Goal: Transaction & Acquisition: Purchase product/service

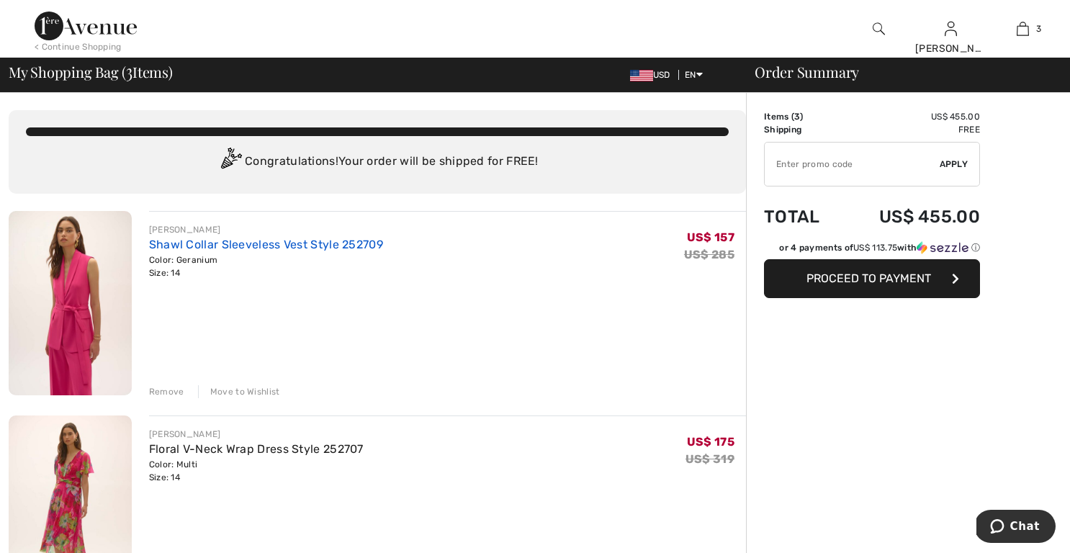
click at [208, 245] on link "Shawl Collar Sleeveless Vest Style 252709" at bounding box center [266, 245] width 234 height 14
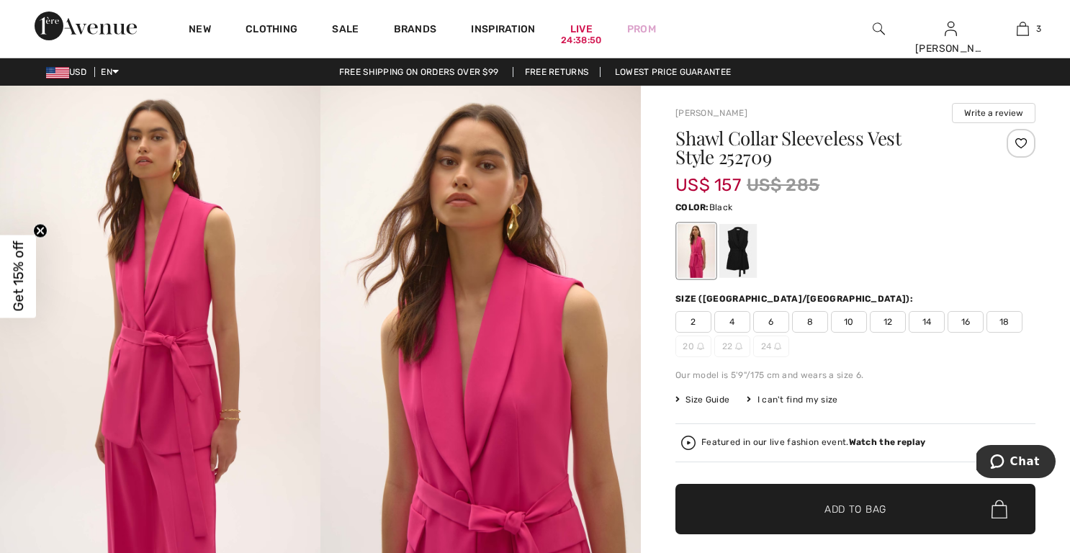
click at [736, 249] on div at bounding box center [738, 251] width 37 height 54
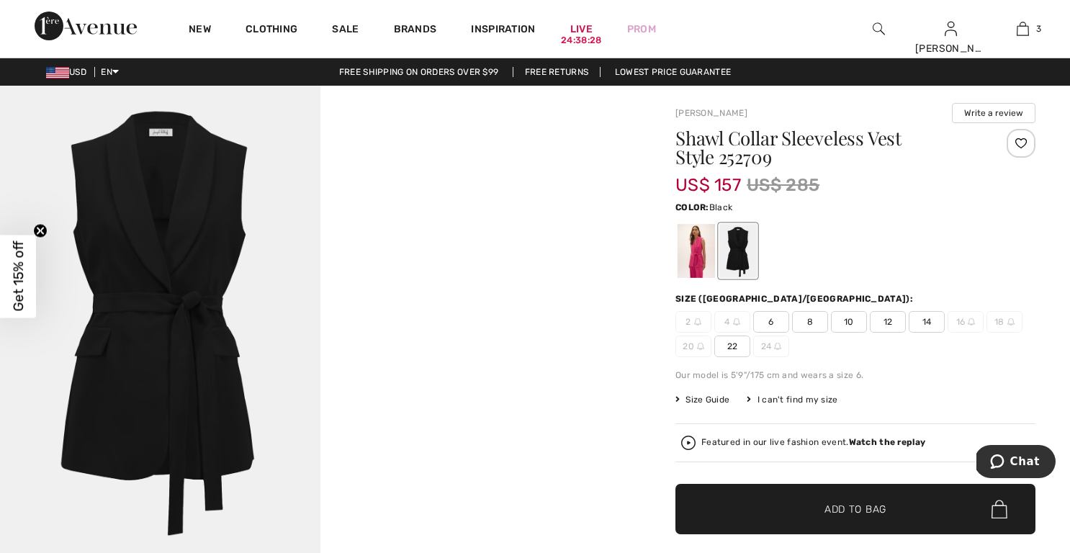
click at [923, 323] on span "14" at bounding box center [927, 322] width 36 height 22
click at [858, 512] on span "Add to Bag" at bounding box center [856, 509] width 62 height 15
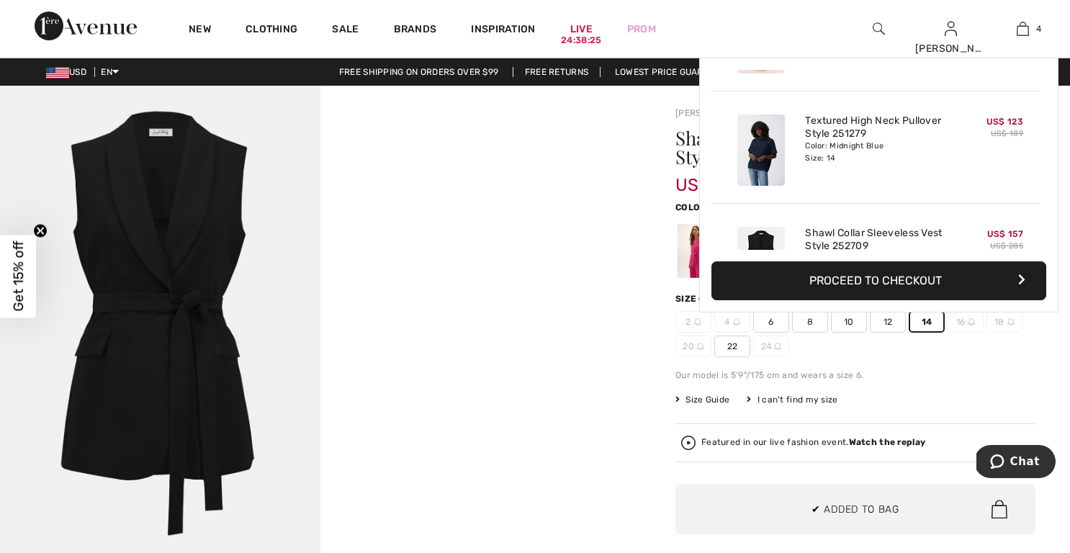
scroll to position [269, 0]
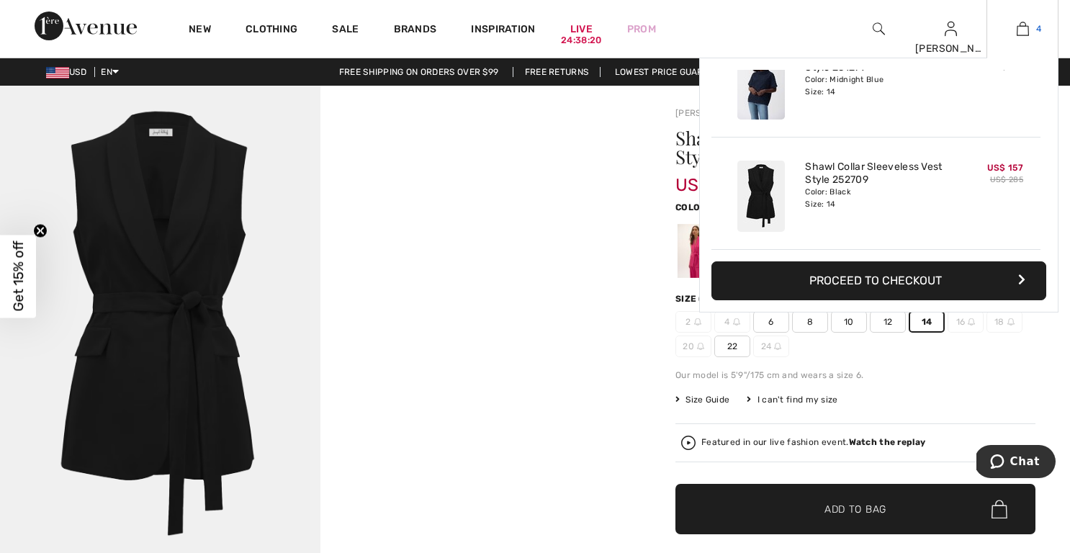
click at [1024, 31] on img at bounding box center [1023, 28] width 12 height 17
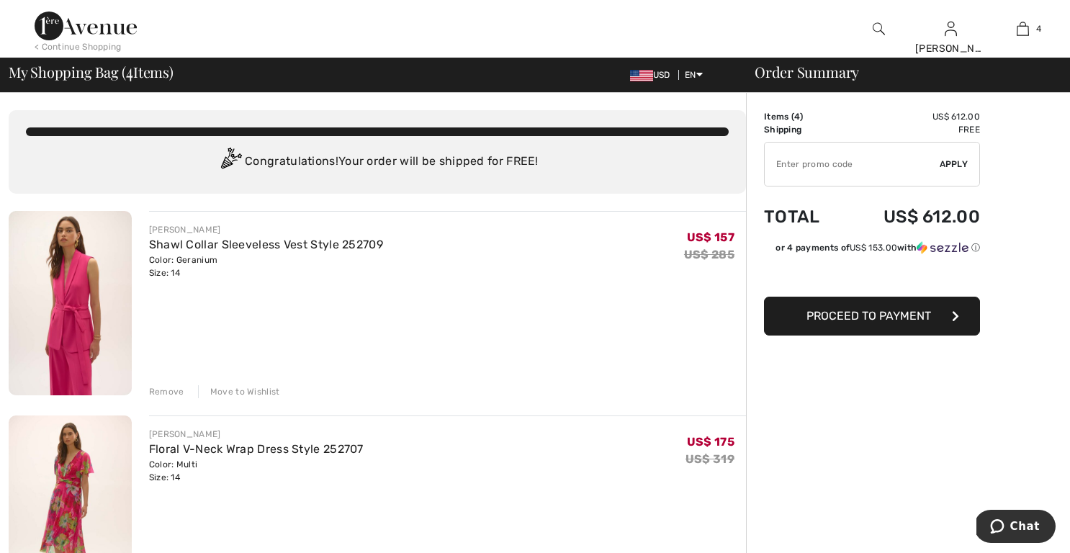
click at [160, 390] on div "Remove" at bounding box center [166, 391] width 35 height 13
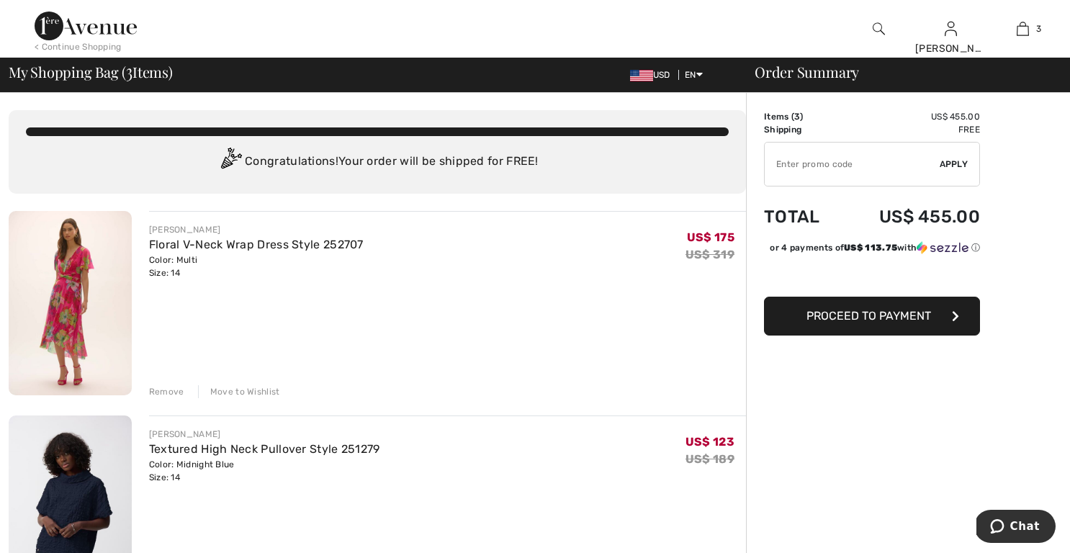
click at [101, 30] on img at bounding box center [86, 26] width 102 height 29
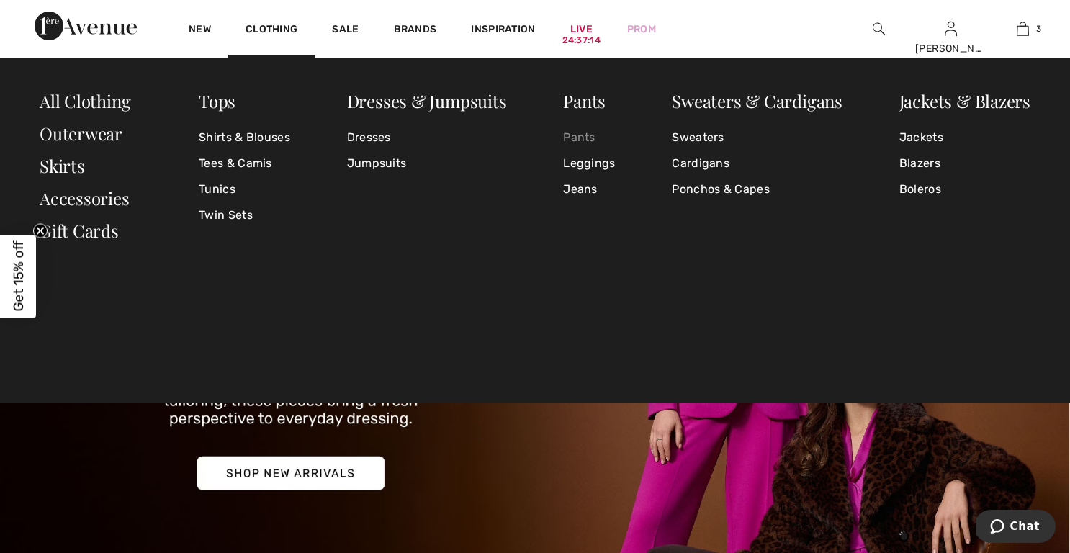
click at [582, 134] on link "Pants" at bounding box center [589, 138] width 52 height 26
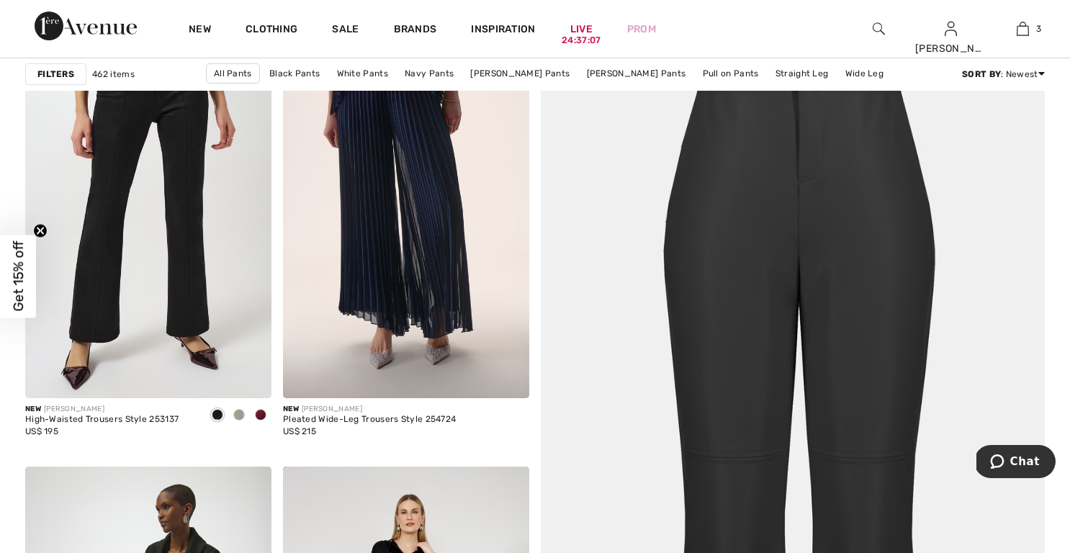
scroll to position [197, 0]
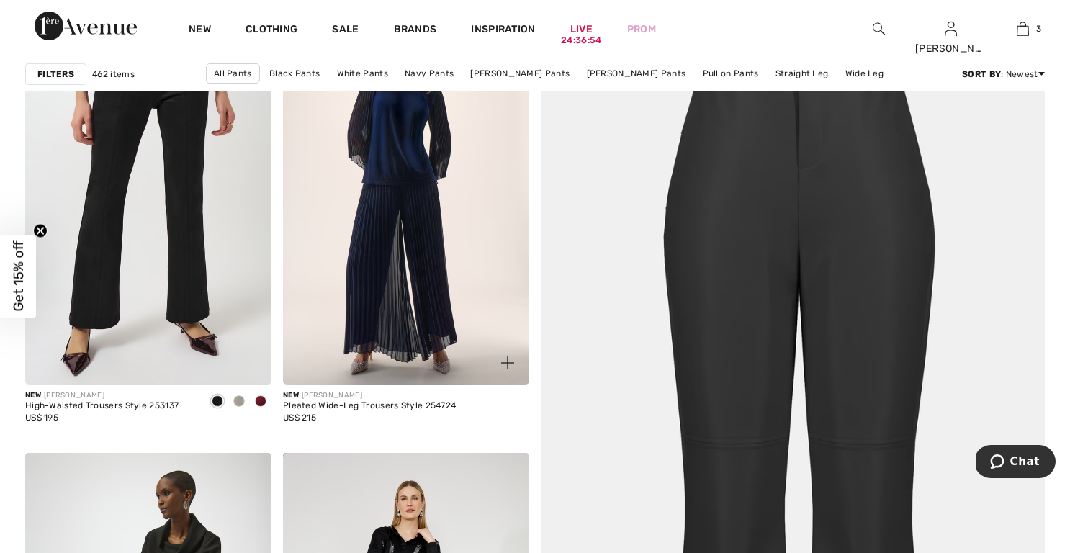
click at [380, 197] on img at bounding box center [406, 200] width 246 height 370
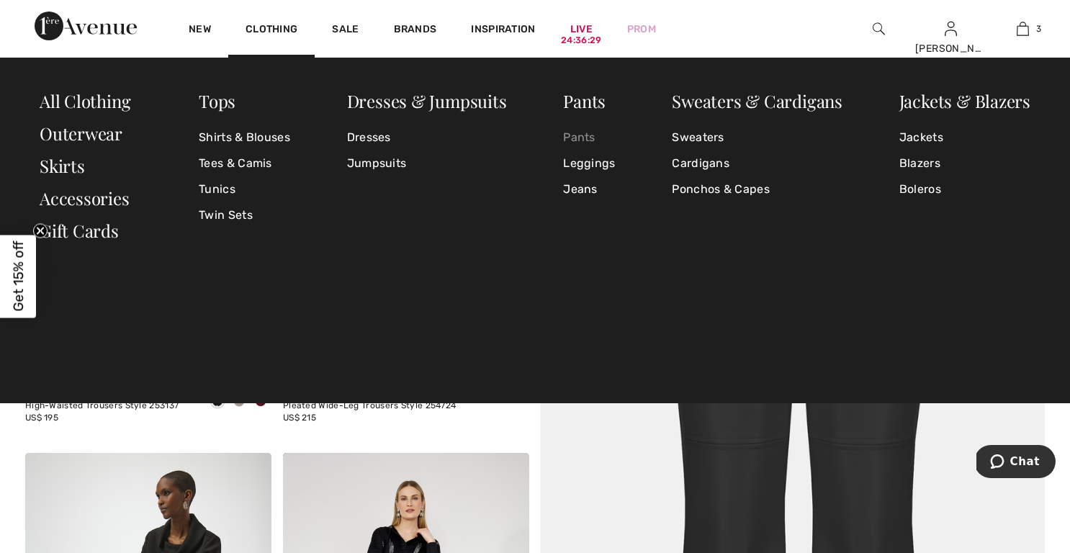
click at [582, 138] on link "Pants" at bounding box center [589, 138] width 52 height 26
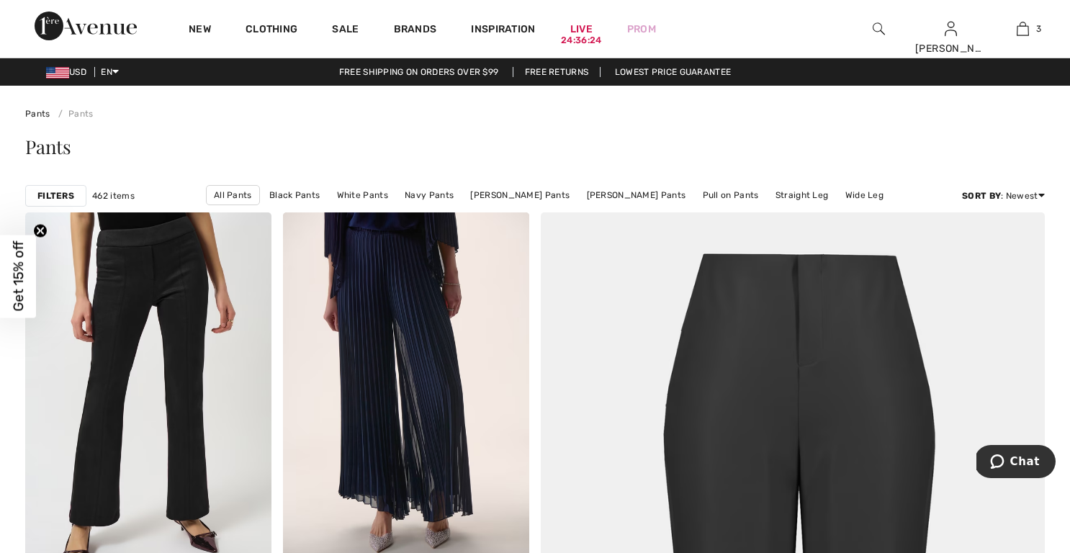
click at [61, 198] on strong "Filters" at bounding box center [55, 195] width 37 height 13
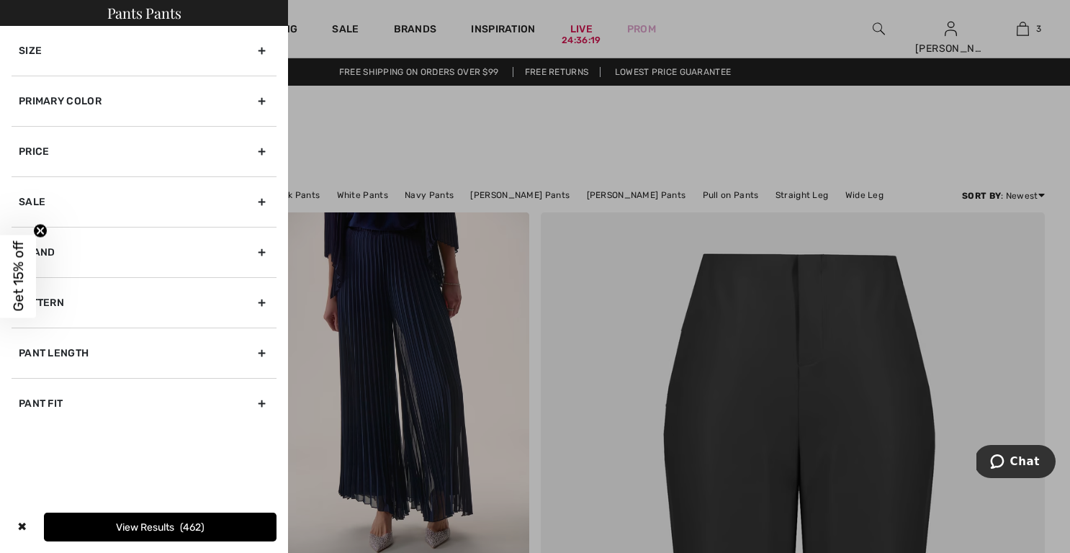
click at [224, 50] on div "Size" at bounding box center [144, 51] width 265 height 50
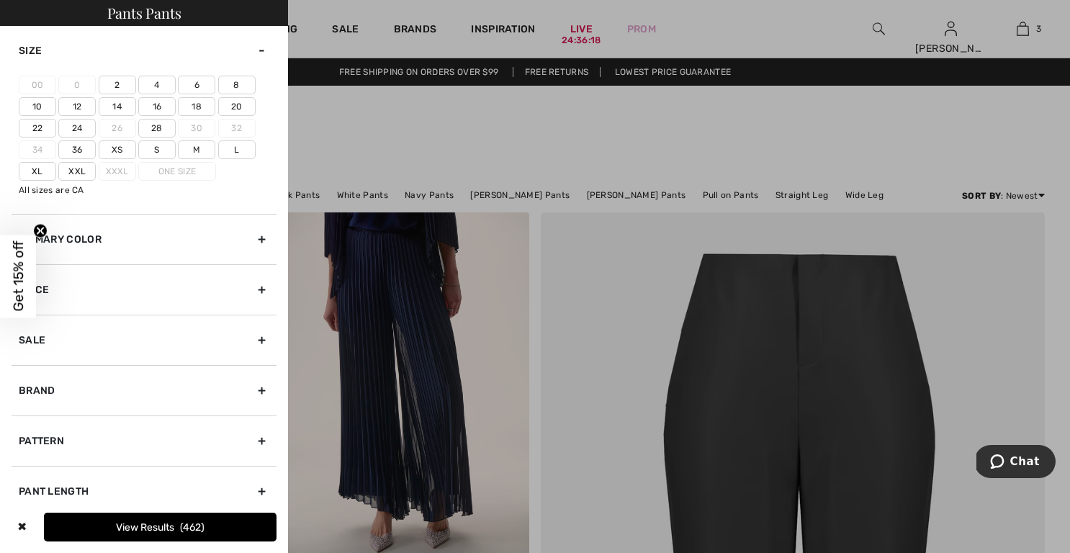
click at [115, 102] on label "14" at bounding box center [117, 106] width 37 height 19
click at [0, 0] on input"] "14" at bounding box center [0, 0] width 0 height 0
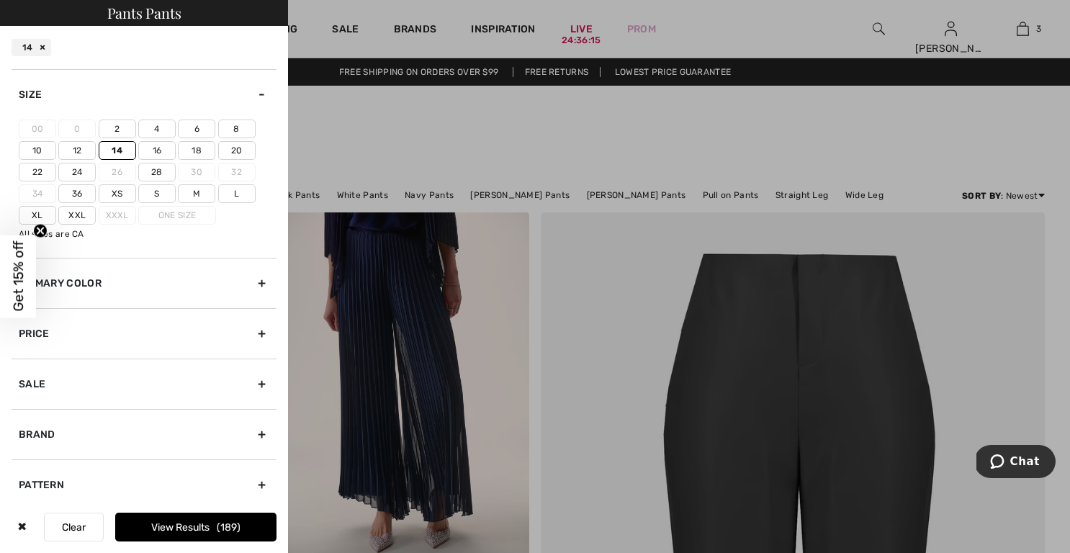
click at [147, 523] on button "View Results 189" at bounding box center [195, 527] width 161 height 29
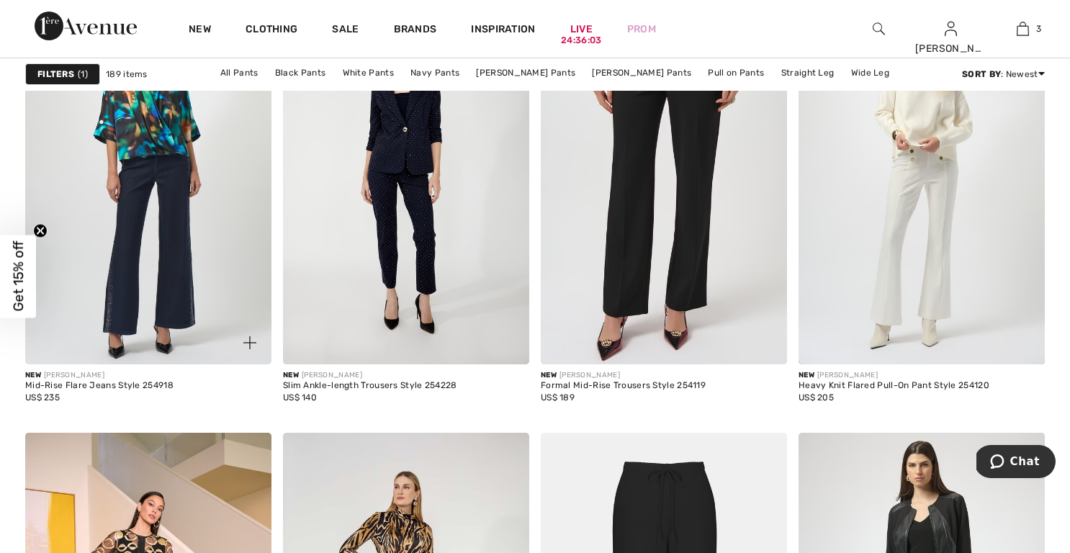
scroll to position [1094, 0]
click at [168, 290] on img at bounding box center [148, 179] width 246 height 370
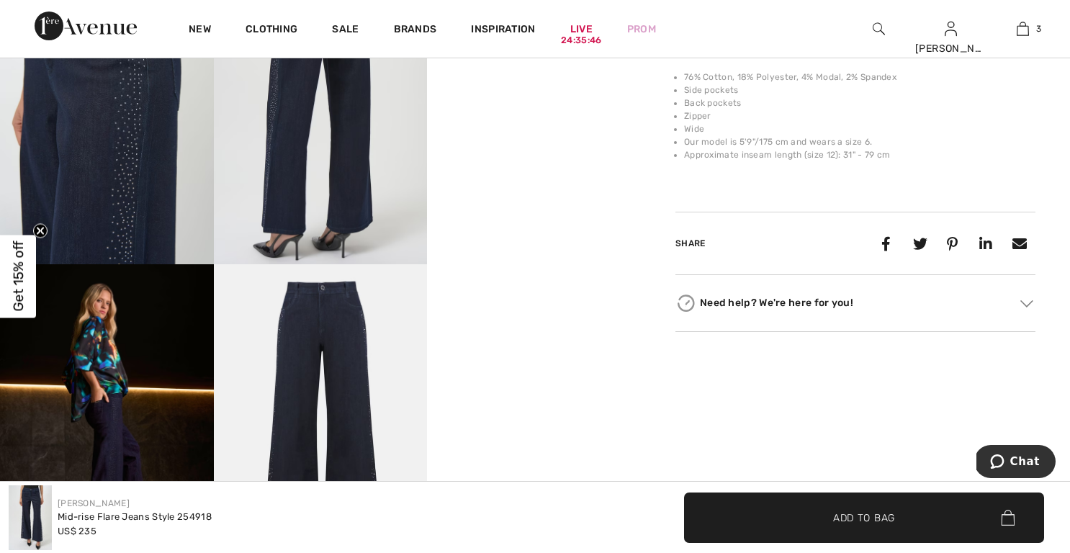
scroll to position [623, 0]
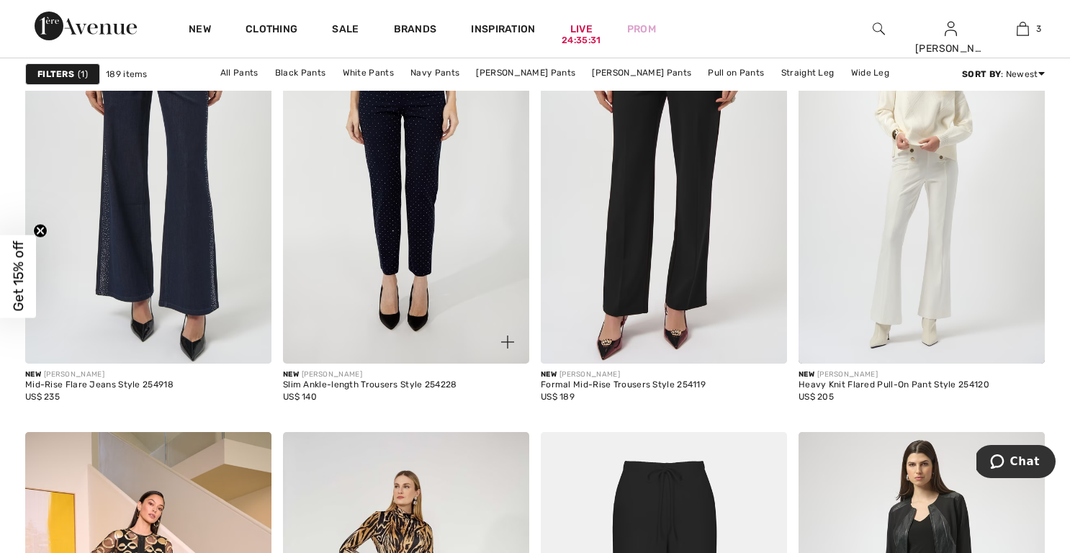
click at [411, 218] on img at bounding box center [406, 179] width 246 height 370
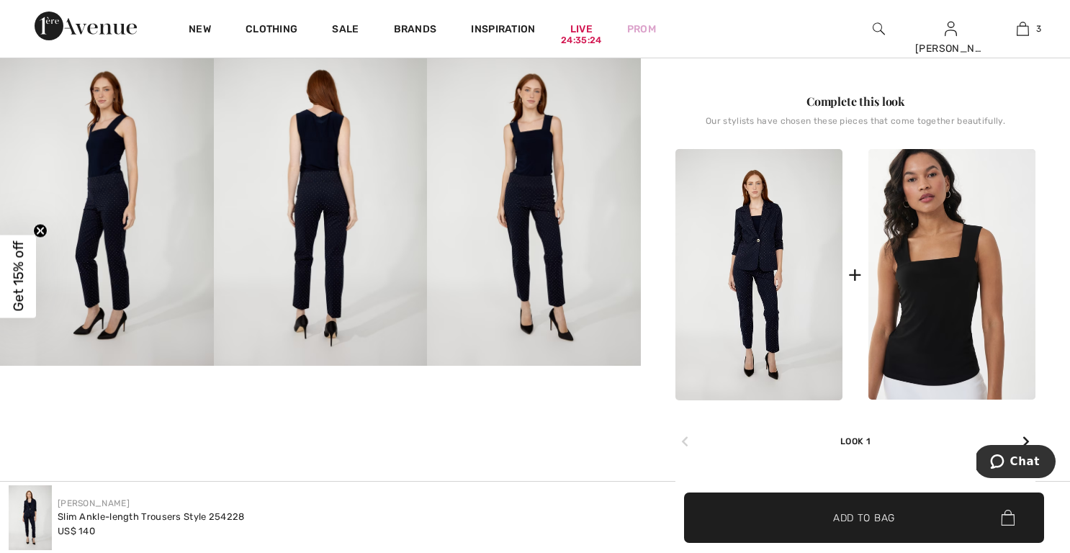
scroll to position [525, 0]
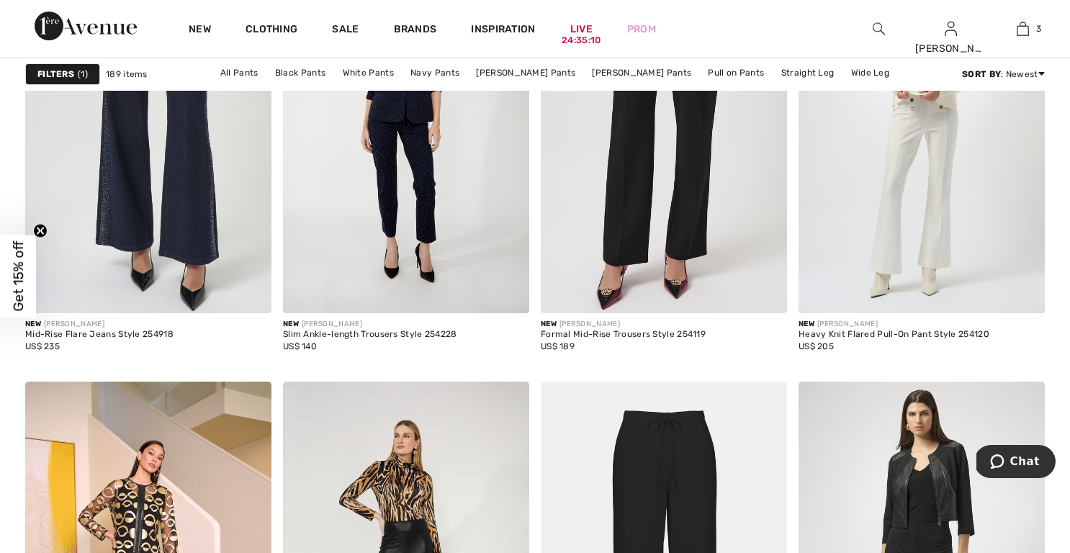
scroll to position [1148, 0]
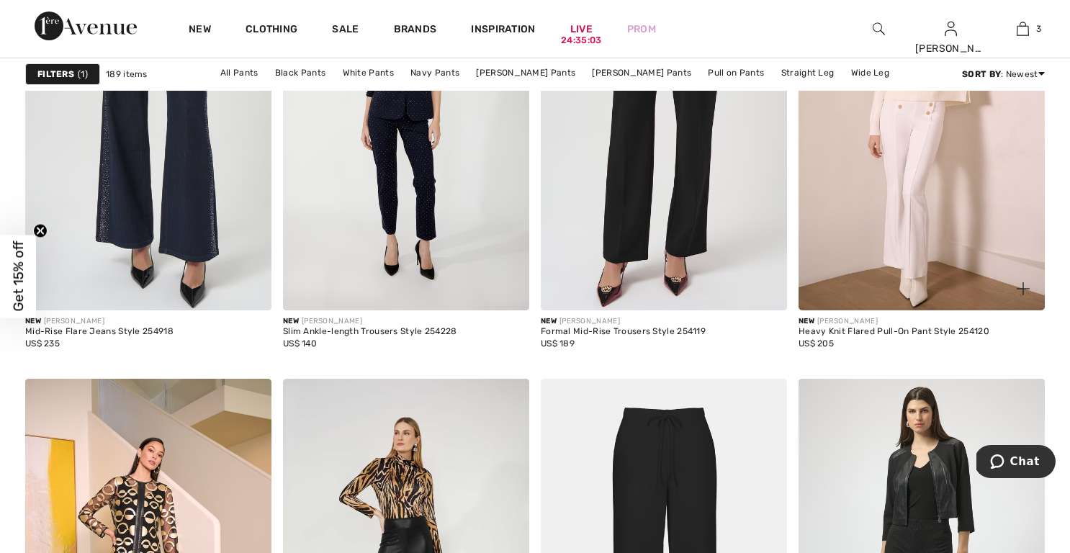
click at [909, 177] on img at bounding box center [922, 126] width 246 height 370
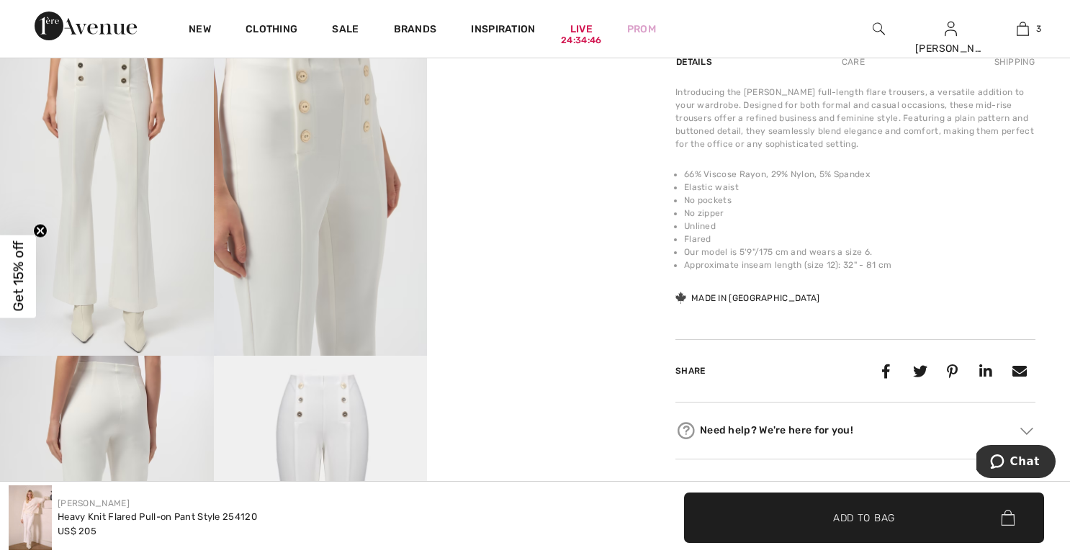
scroll to position [519, 0]
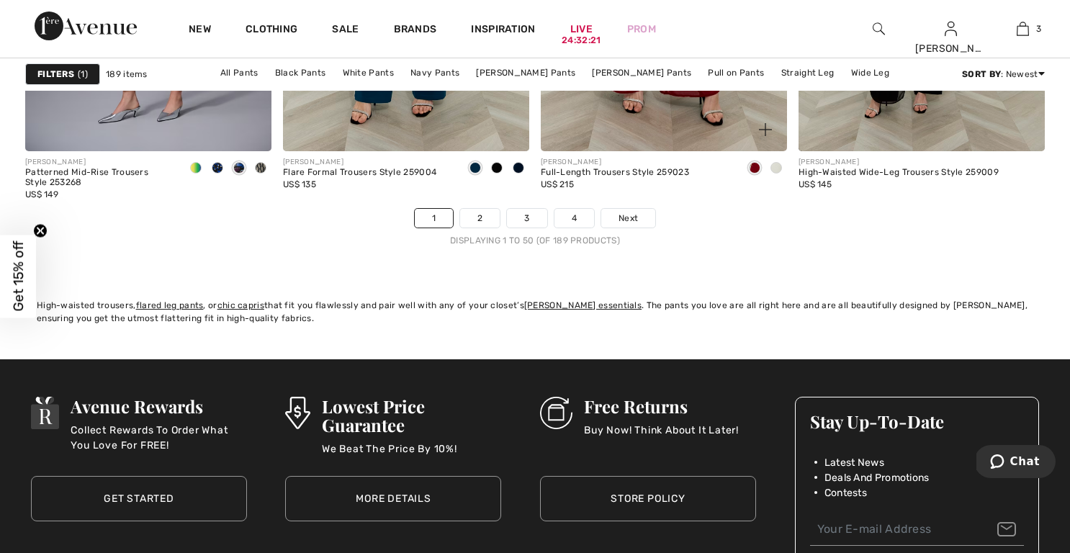
scroll to position [6631, 0]
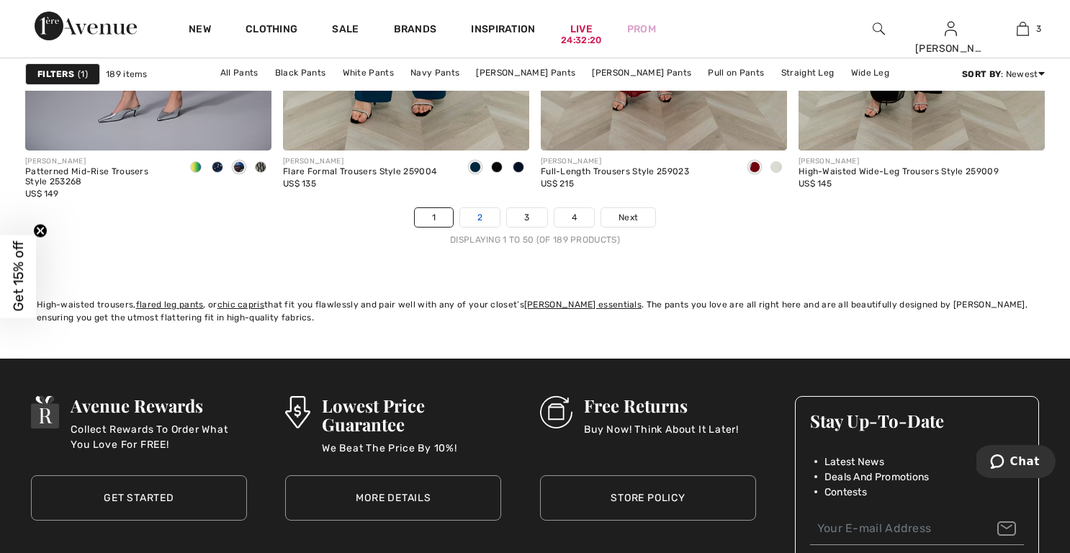
click at [482, 214] on link "2" at bounding box center [480, 217] width 40 height 19
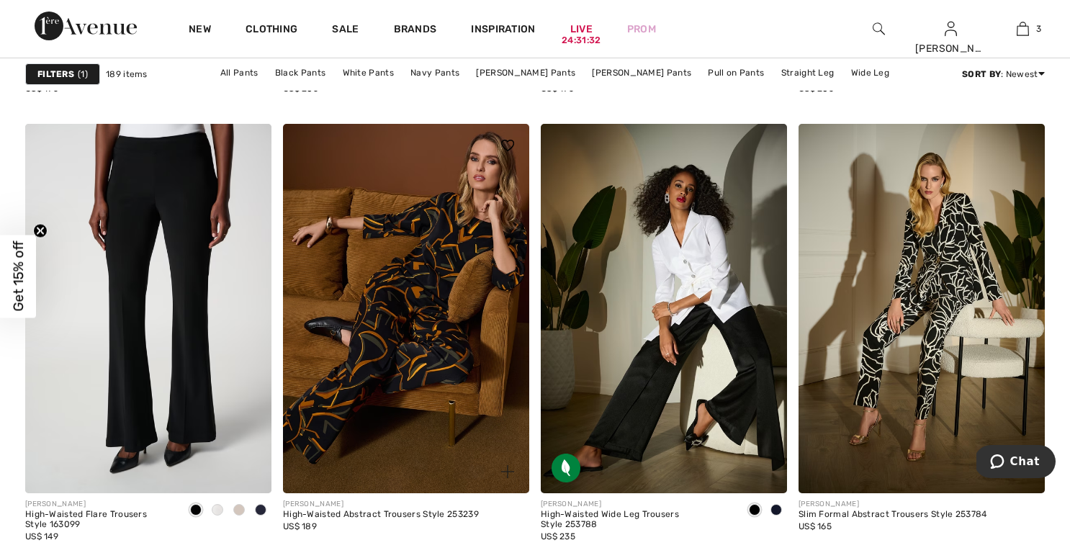
scroll to position [2882, 0]
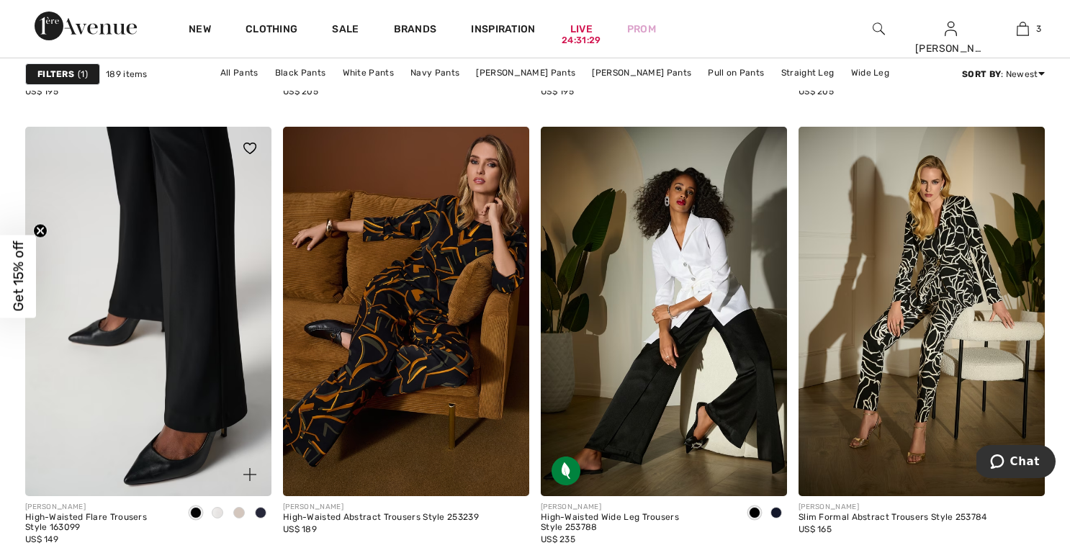
click at [190, 286] on img at bounding box center [148, 312] width 246 height 370
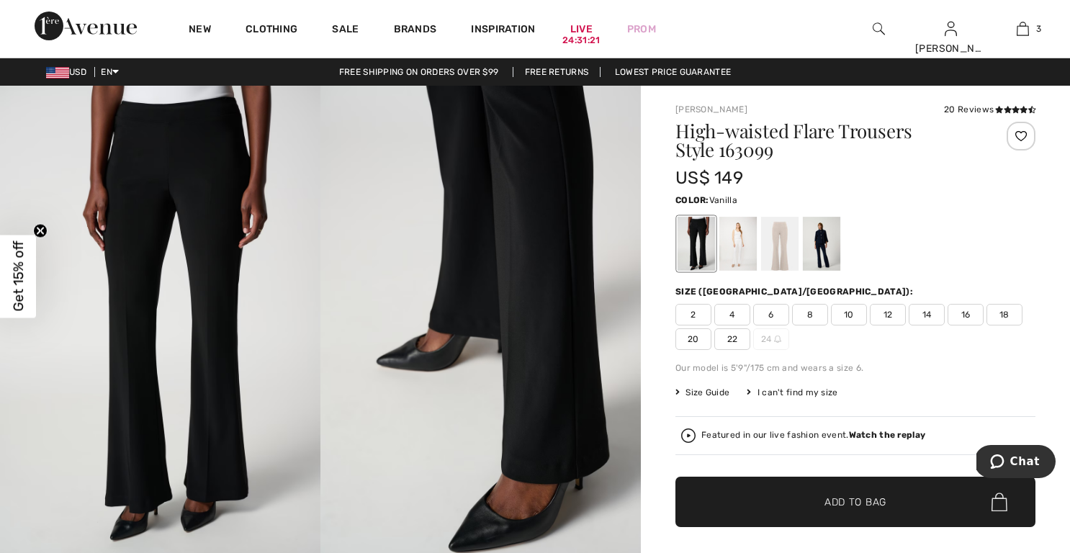
click at [744, 249] on div at bounding box center [738, 244] width 37 height 54
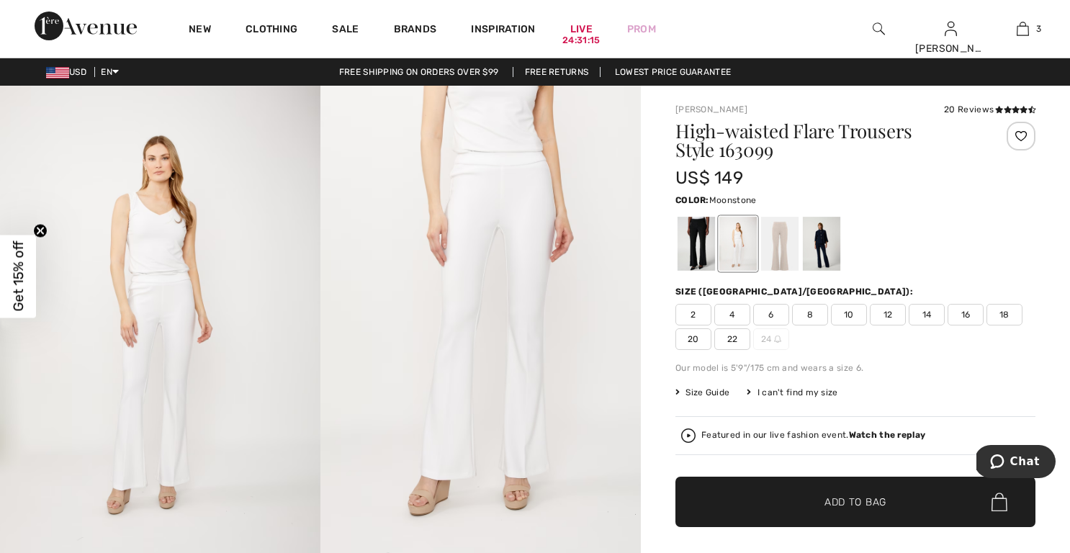
click at [773, 250] on div at bounding box center [779, 244] width 37 height 54
